Goal: Transaction & Acquisition: Purchase product/service

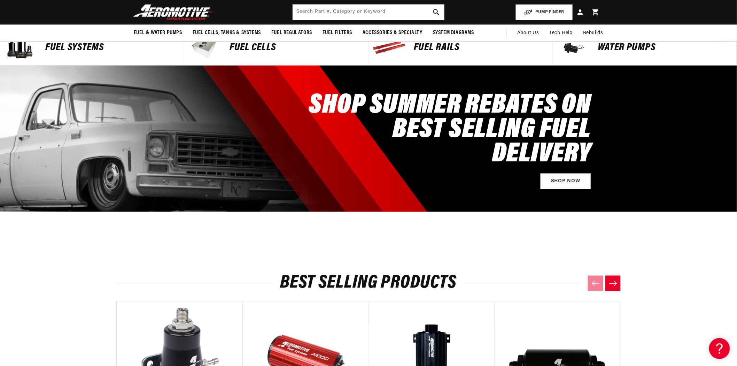
scroll to position [0, 1325]
click at [207, 10] on img at bounding box center [174, 12] width 87 height 16
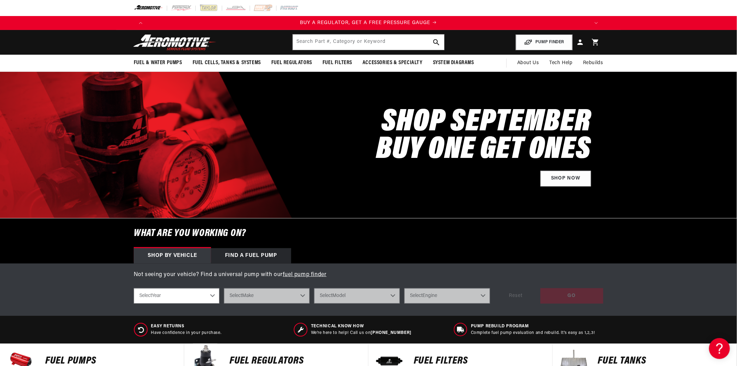
click at [170, 38] on img at bounding box center [174, 42] width 87 height 16
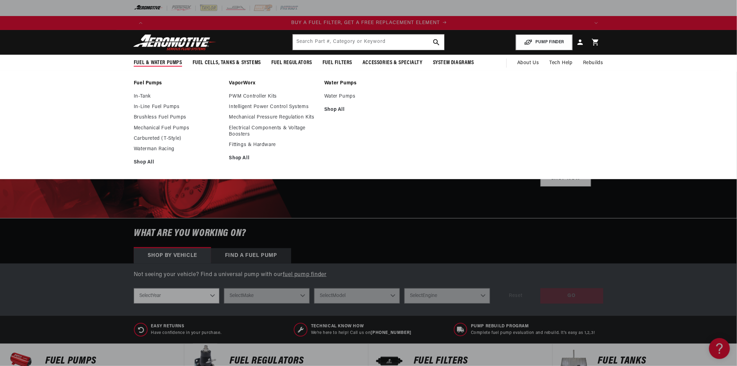
scroll to position [0, 441]
click at [145, 94] on link "In-Tank" at bounding box center [178, 96] width 88 height 6
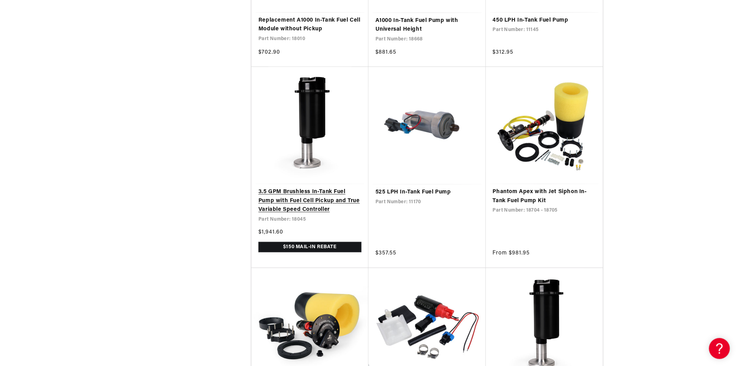
scroll to position [0, 441]
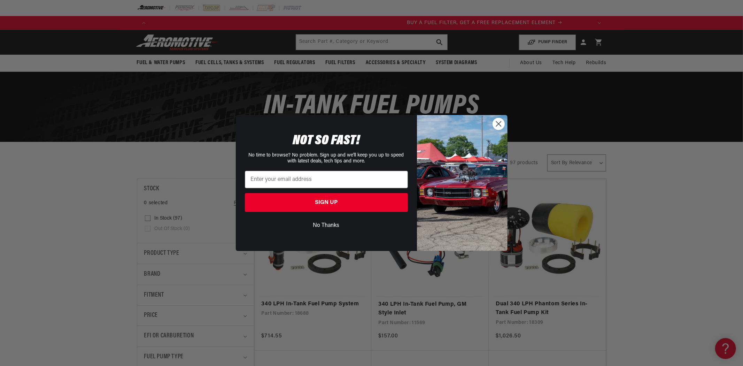
scroll to position [0, 441]
